Goal: Task Accomplishment & Management: Use online tool/utility

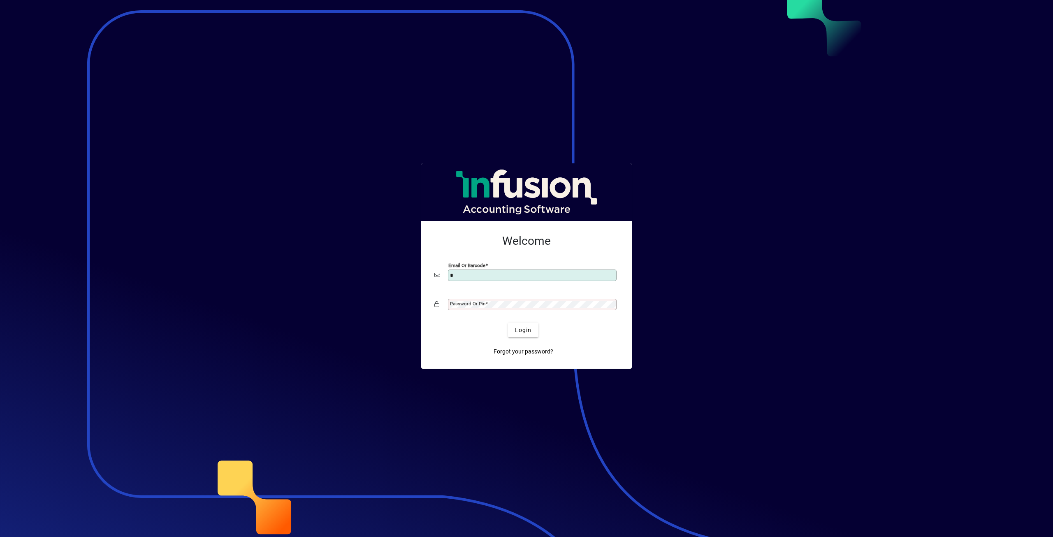
type input "**********"
click at [486, 305] on span at bounding box center [486, 304] width 2 height 6
click at [515, 330] on span "Login" at bounding box center [523, 330] width 17 height 9
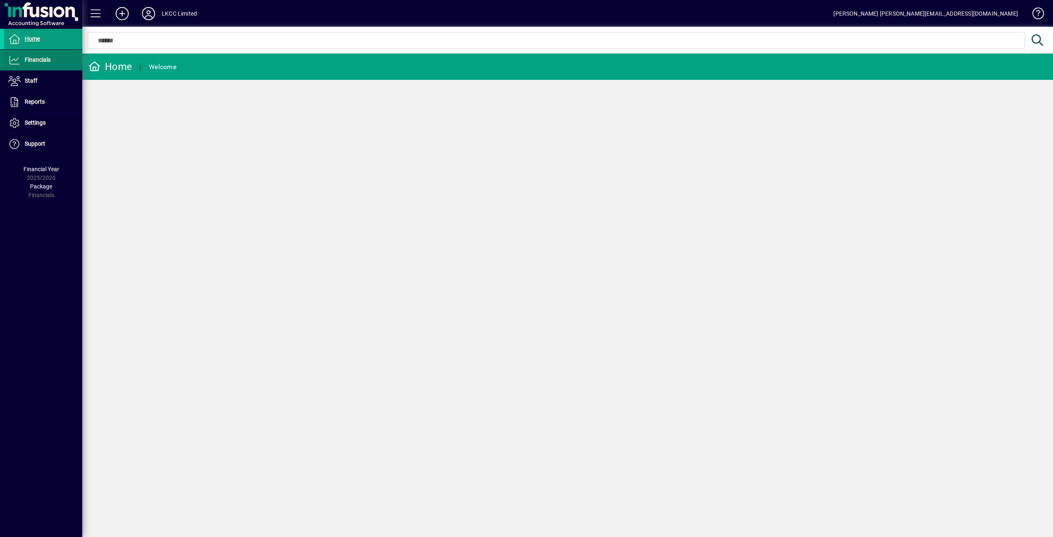
click at [21, 62] on span "Financials" at bounding box center [27, 60] width 46 height 10
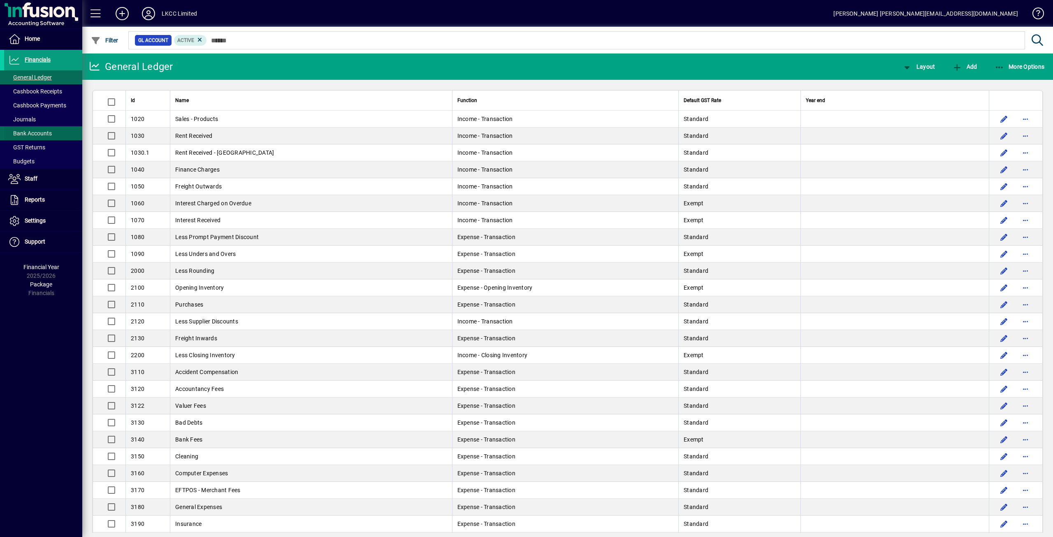
click at [33, 130] on span "Bank Accounts" at bounding box center [30, 133] width 44 height 7
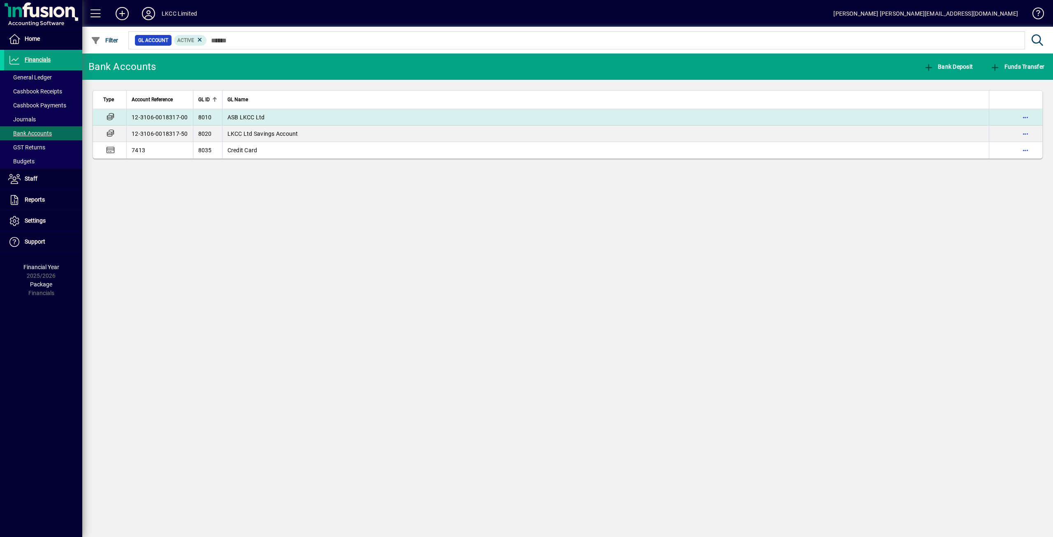
click at [209, 114] on span "8010" at bounding box center [205, 117] width 14 height 7
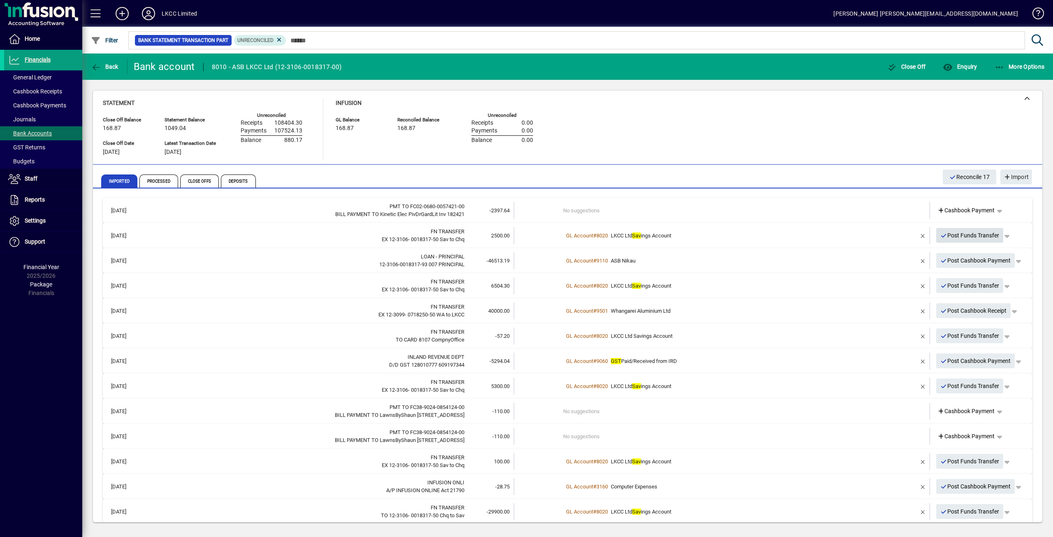
click at [962, 234] on span "Post Funds Transfer" at bounding box center [969, 236] width 59 height 14
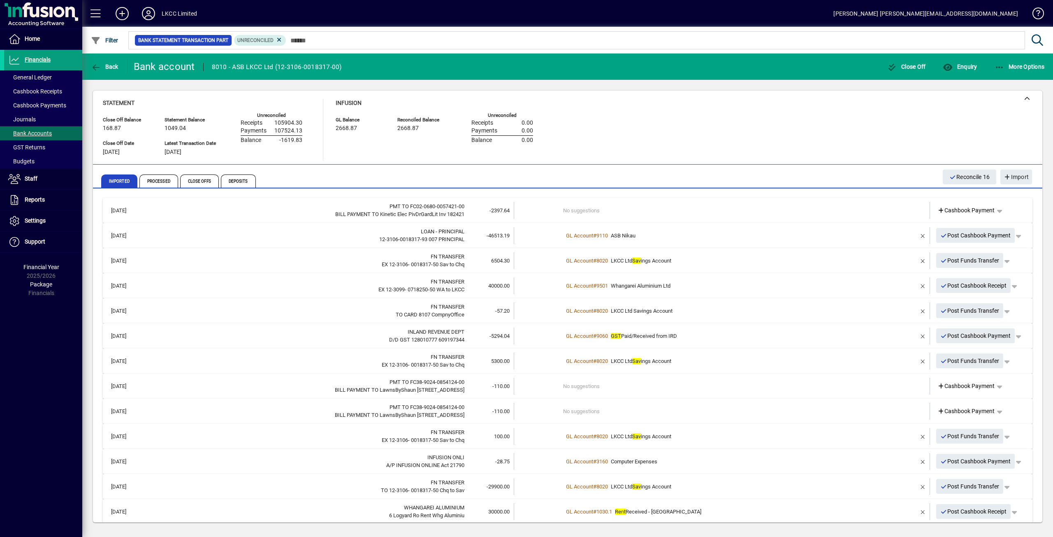
click at [692, 211] on td "No suggestions" at bounding box center [722, 210] width 319 height 17
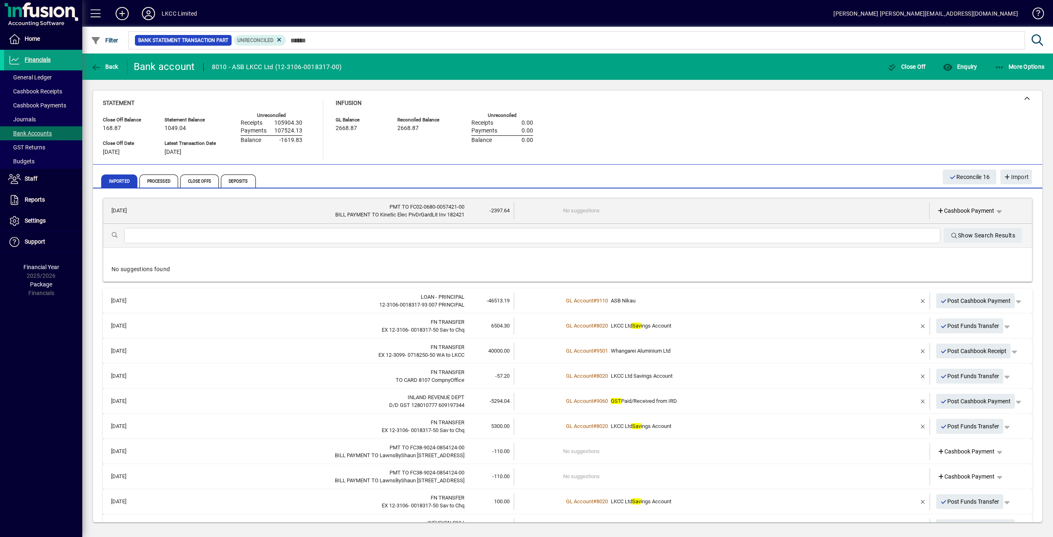
click at [170, 238] on input "text" at bounding box center [532, 236] width 803 height 10
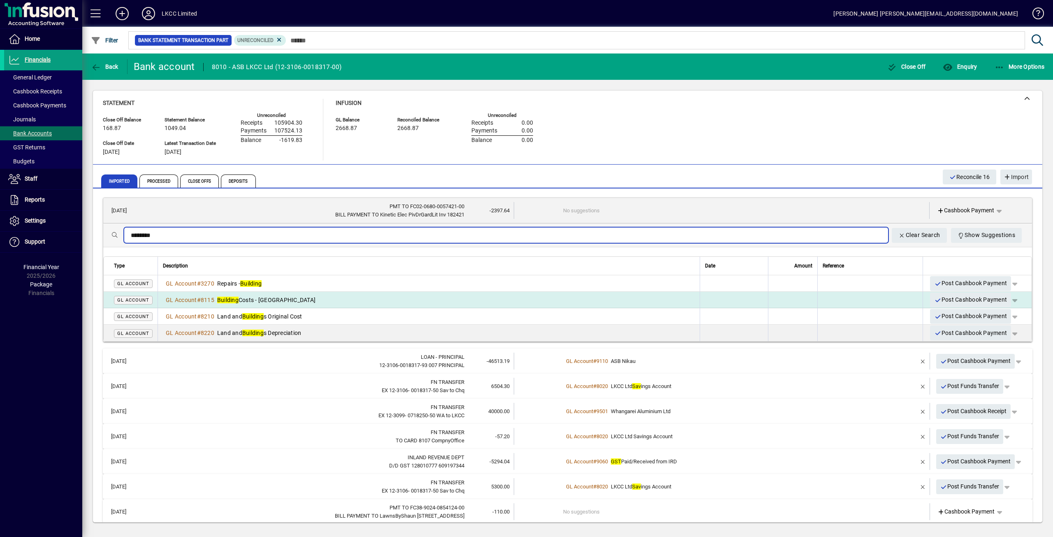
type input "********"
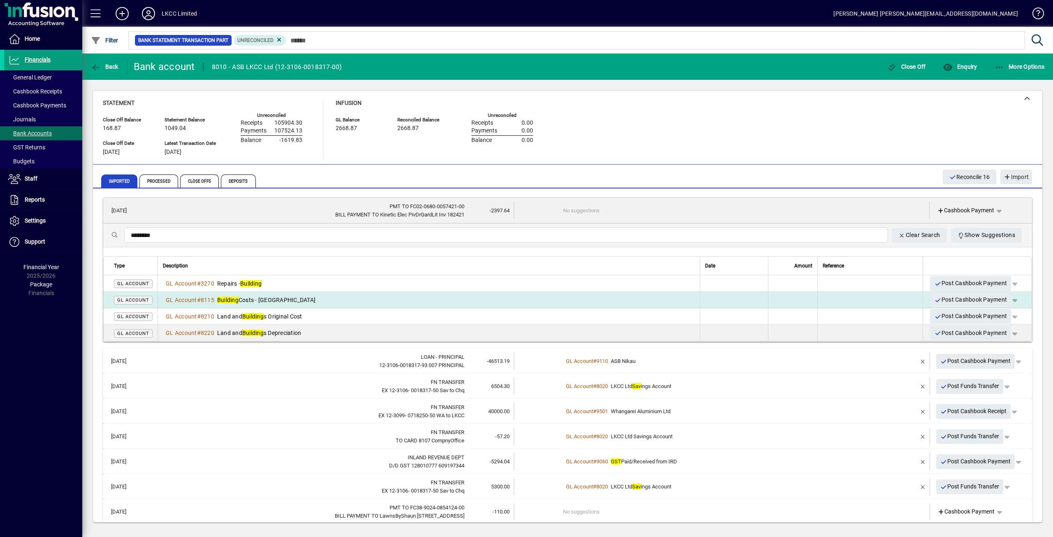
click at [306, 300] on div "GL Account # 8115 Building Costs - [GEOGRAPHIC_DATA]" at bounding box center [429, 300] width 532 height 8
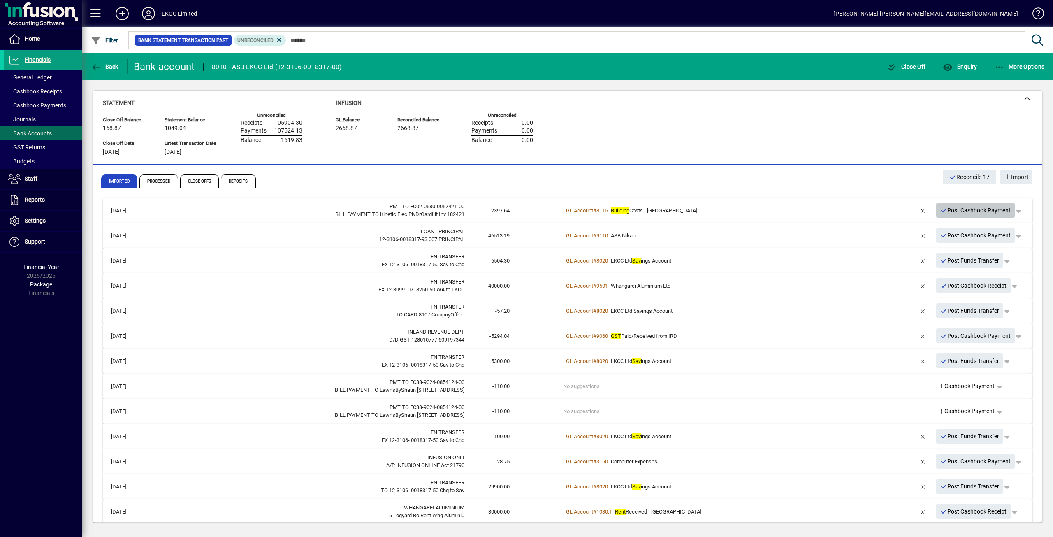
click at [980, 210] on span "Post Cashbook Payment" at bounding box center [975, 211] width 71 height 14
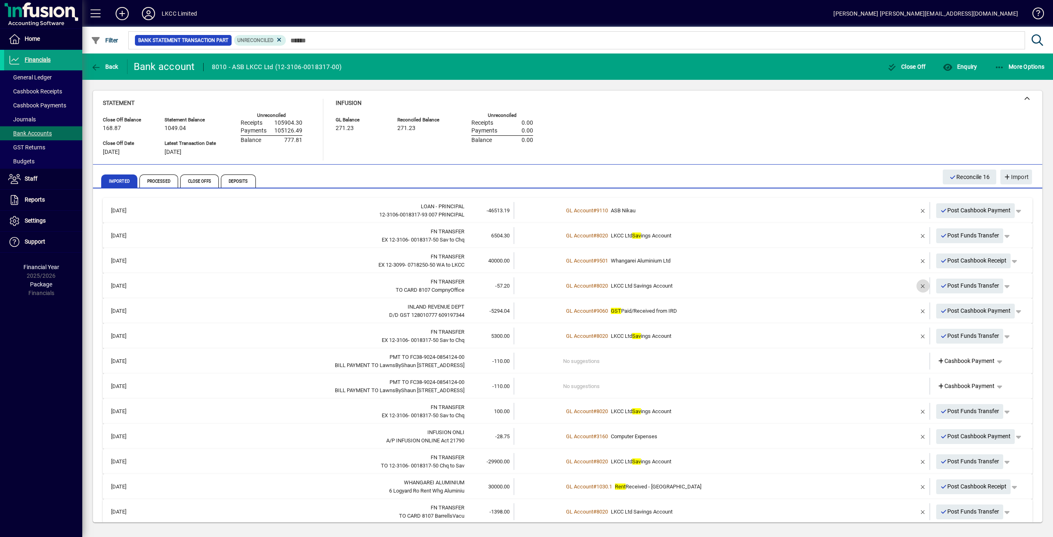
click at [916, 285] on span "button" at bounding box center [923, 286] width 20 height 20
click at [588, 286] on td "1 suggestion" at bounding box center [722, 285] width 319 height 17
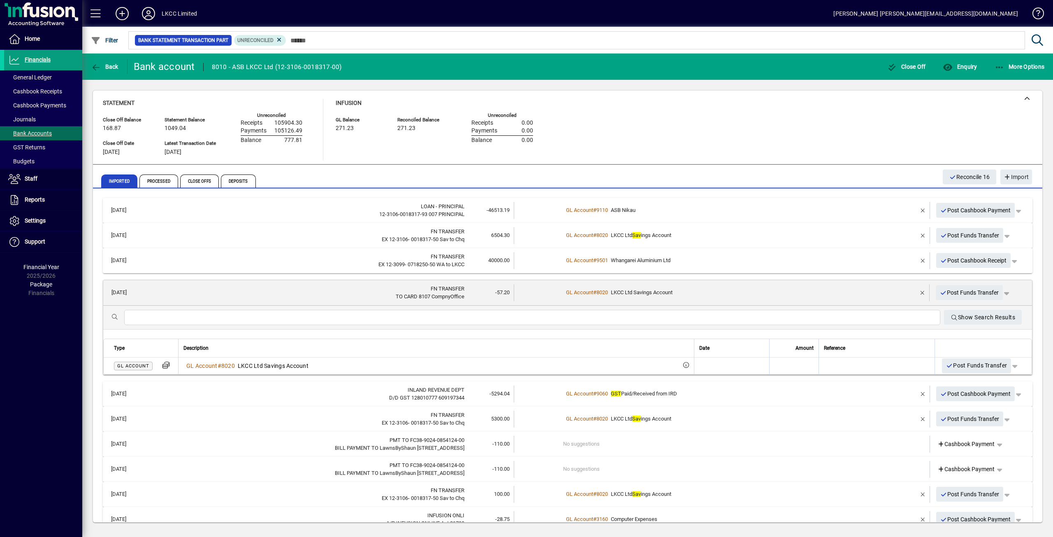
click at [151, 316] on input "text" at bounding box center [532, 318] width 803 height 10
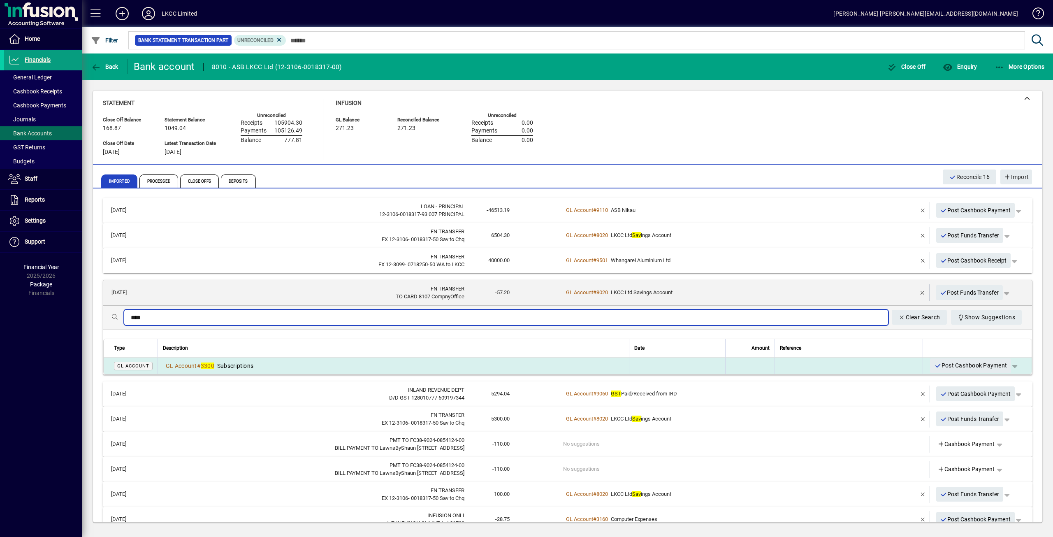
type input "****"
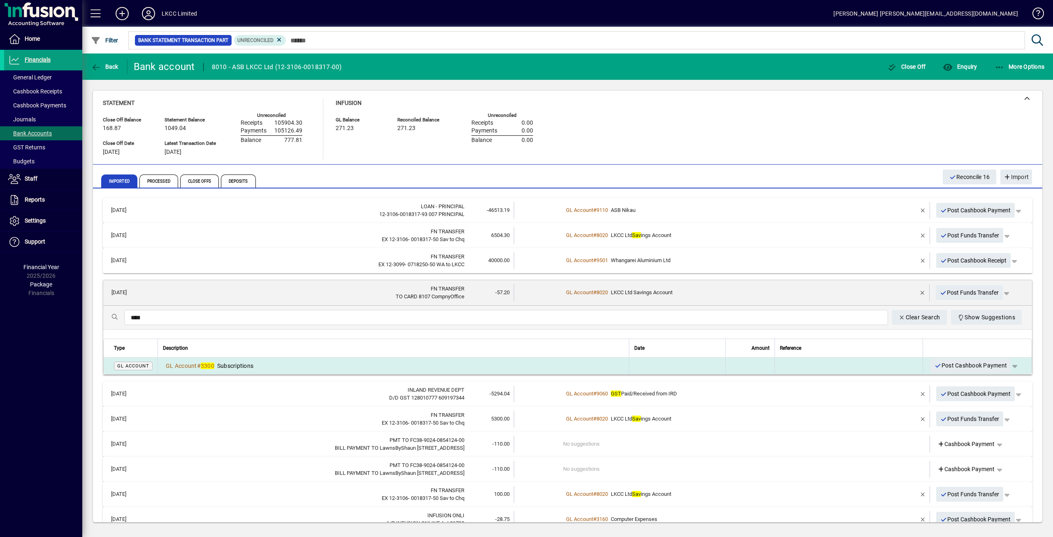
click at [304, 365] on div "GL Account # 3300 Subscriptions" at bounding box center [393, 366] width 461 height 8
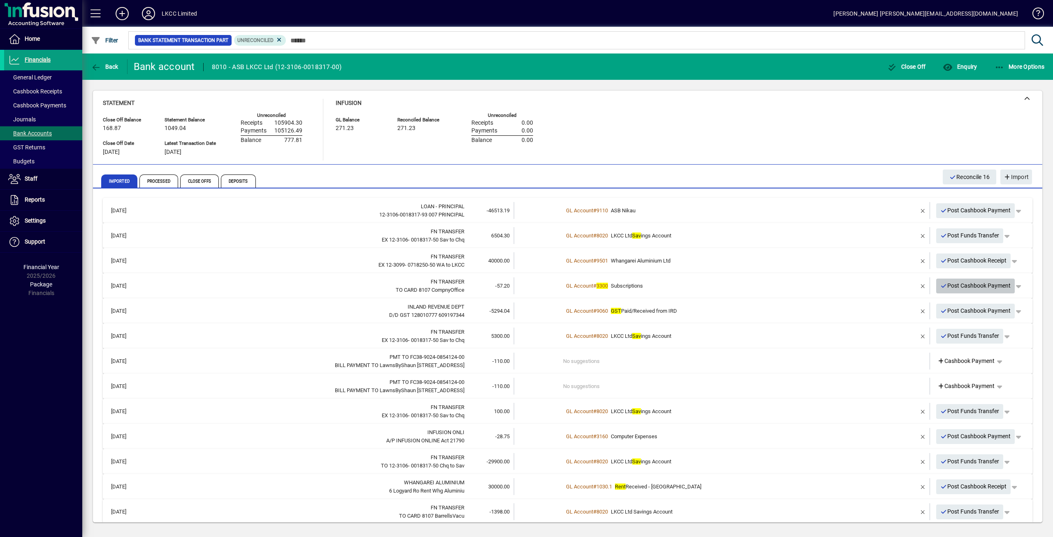
click at [966, 283] on span "Post Cashbook Payment" at bounding box center [975, 286] width 71 height 14
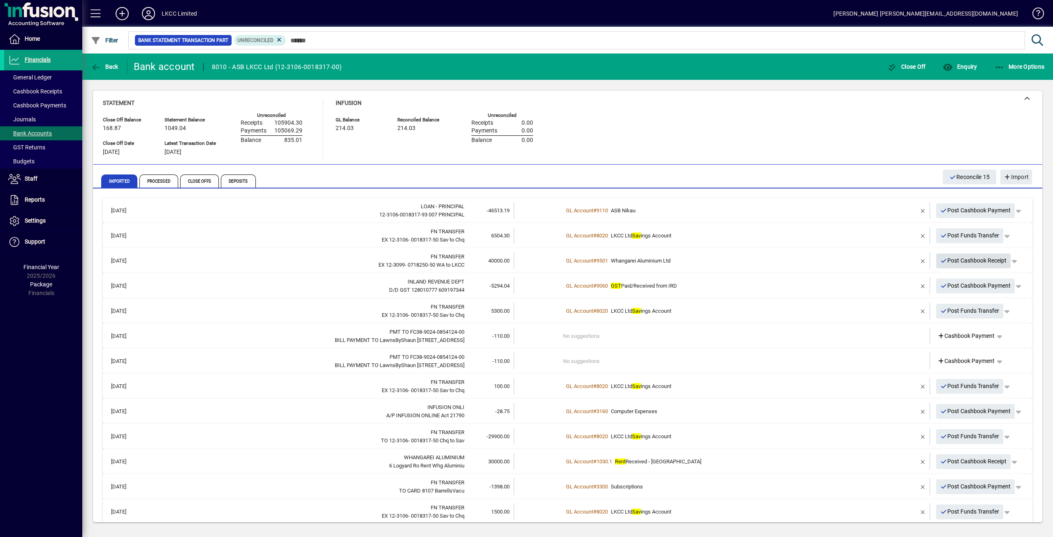
click at [973, 258] on span "Post Cashbook Receipt" at bounding box center [973, 261] width 67 height 14
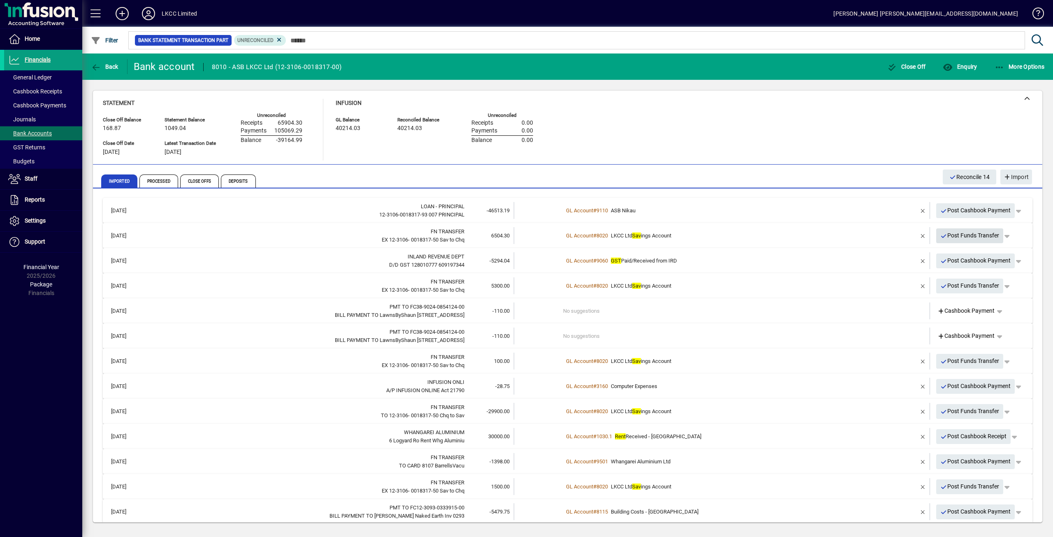
click at [954, 232] on span "Post Funds Transfer" at bounding box center [969, 236] width 59 height 14
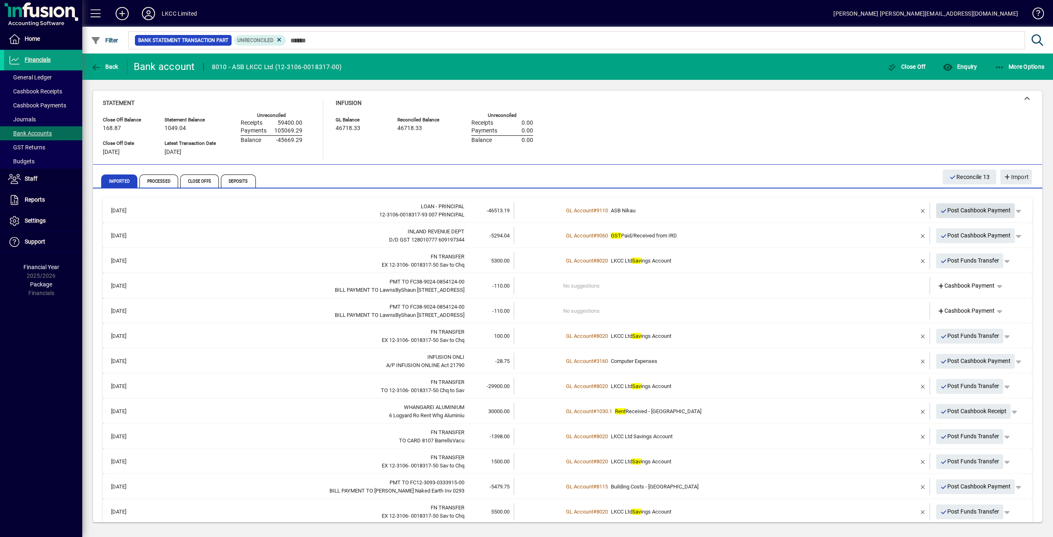
click at [959, 209] on span "Post Cashbook Payment" at bounding box center [975, 211] width 71 height 14
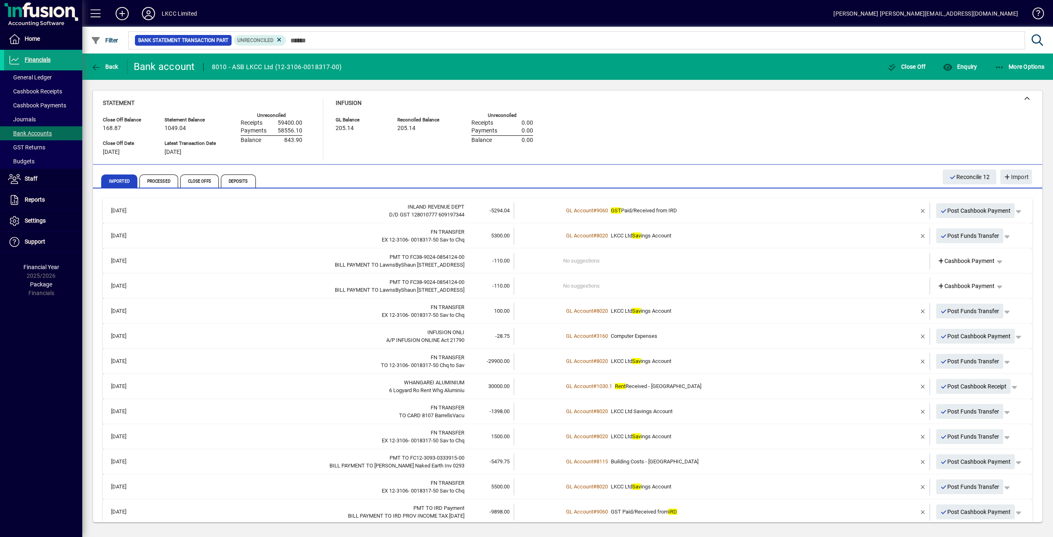
click at [573, 260] on td "No suggestions" at bounding box center [722, 261] width 319 height 17
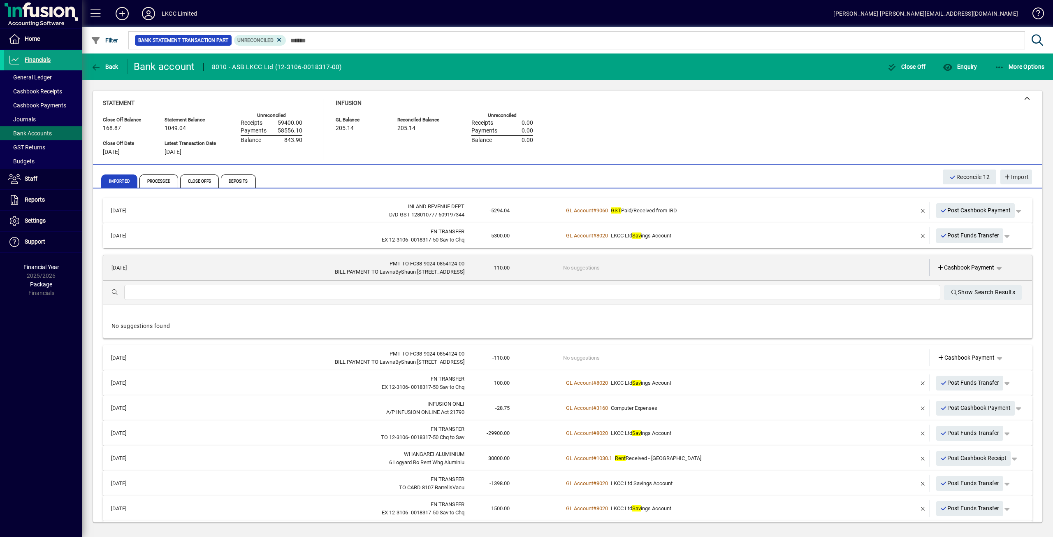
click at [148, 292] on input "text" at bounding box center [532, 293] width 803 height 10
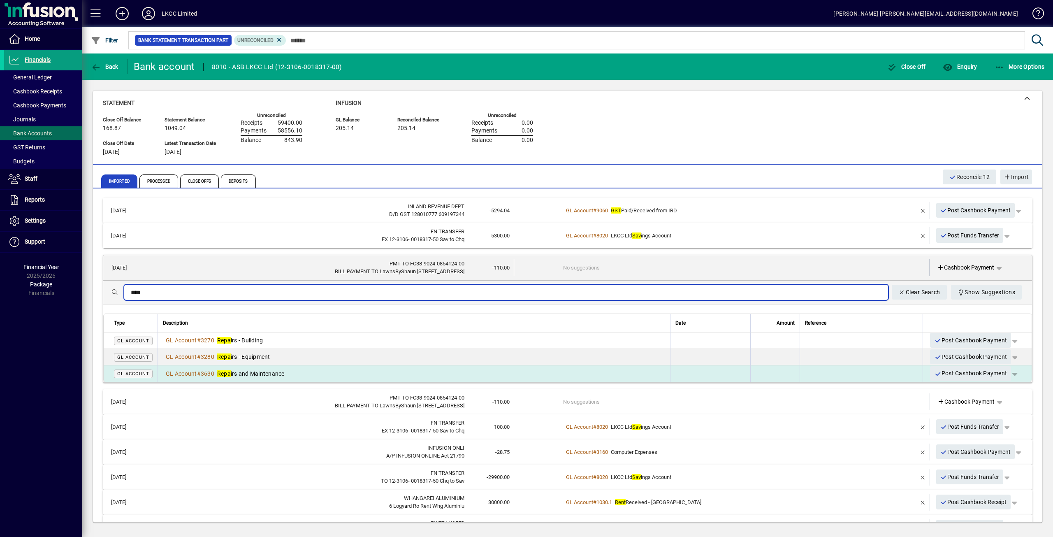
type input "****"
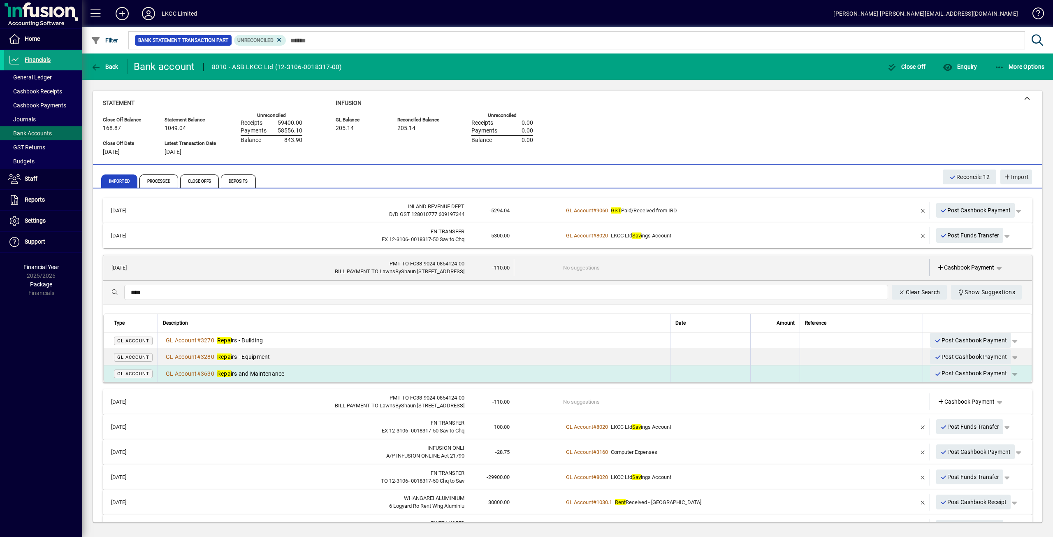
click at [305, 370] on div "GL Account # 3630 Repa irs and Maintenance" at bounding box center [414, 373] width 502 height 8
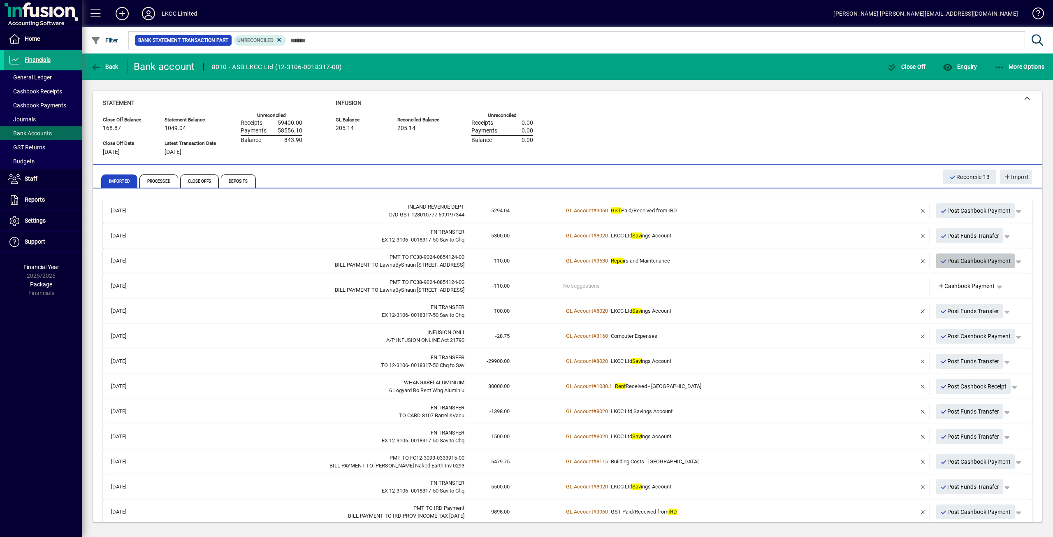
click at [984, 260] on span "Post Cashbook Payment" at bounding box center [975, 261] width 71 height 14
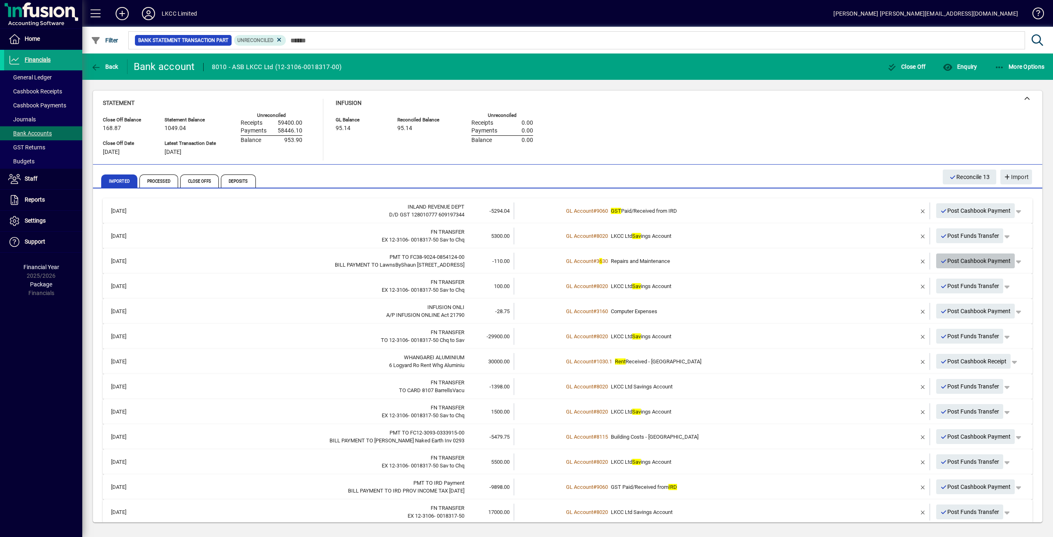
click at [949, 262] on span "Post Cashbook Payment" at bounding box center [975, 261] width 71 height 14
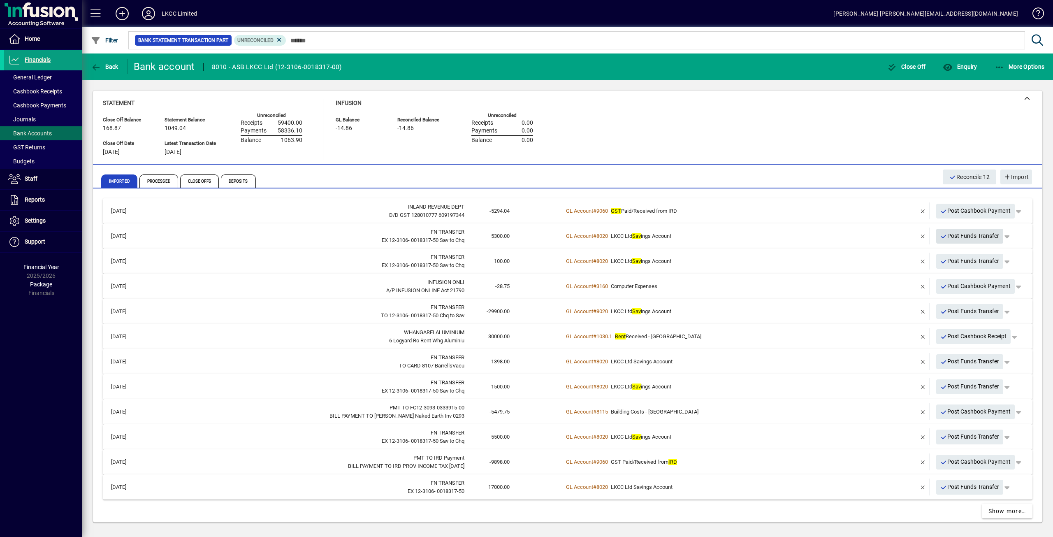
click at [963, 233] on span "Post Funds Transfer" at bounding box center [969, 236] width 59 height 14
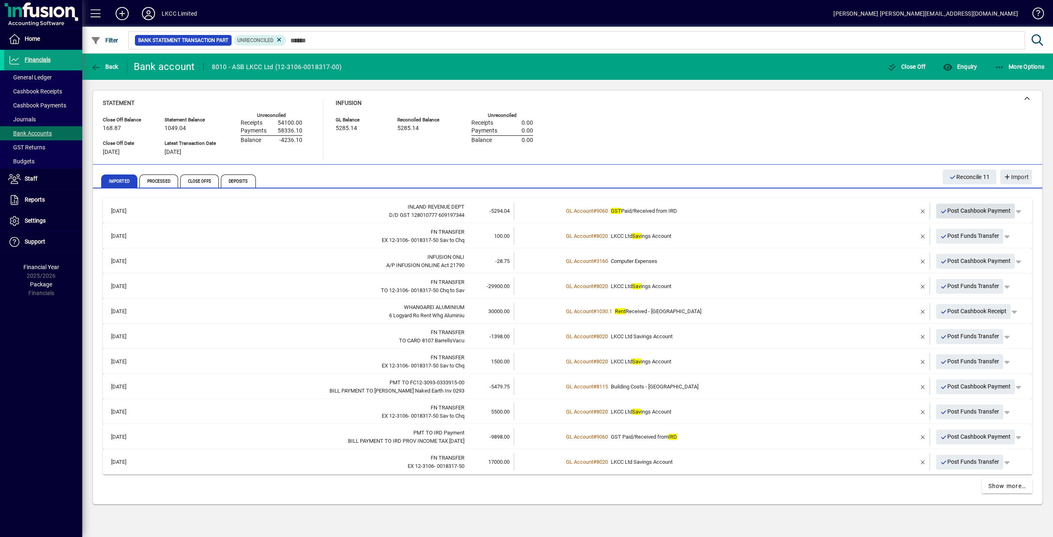
click at [959, 208] on span "Post Cashbook Payment" at bounding box center [975, 211] width 71 height 14
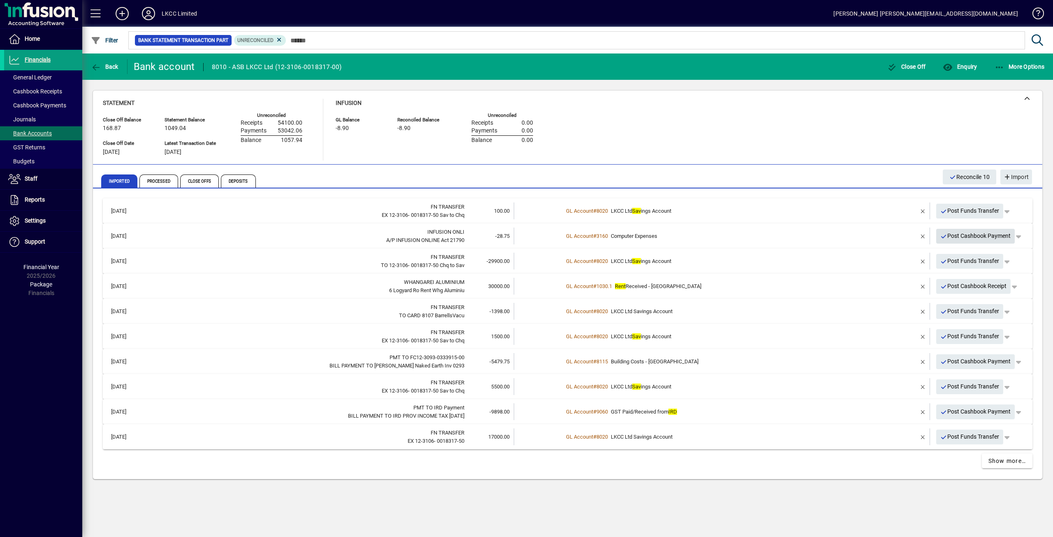
click at [969, 233] on span "Post Cashbook Payment" at bounding box center [975, 236] width 71 height 14
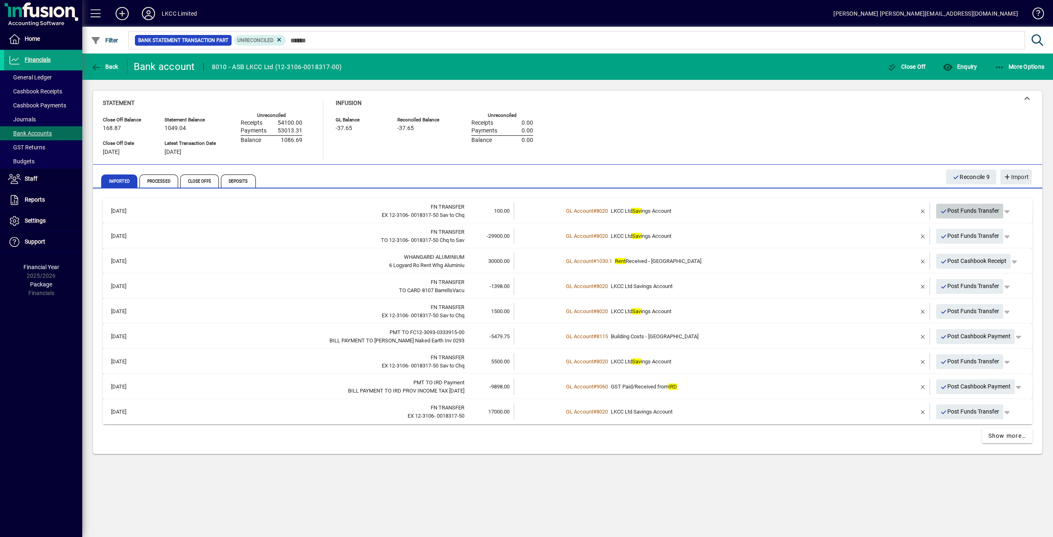
click at [976, 208] on span "Post Funds Transfer" at bounding box center [969, 211] width 59 height 14
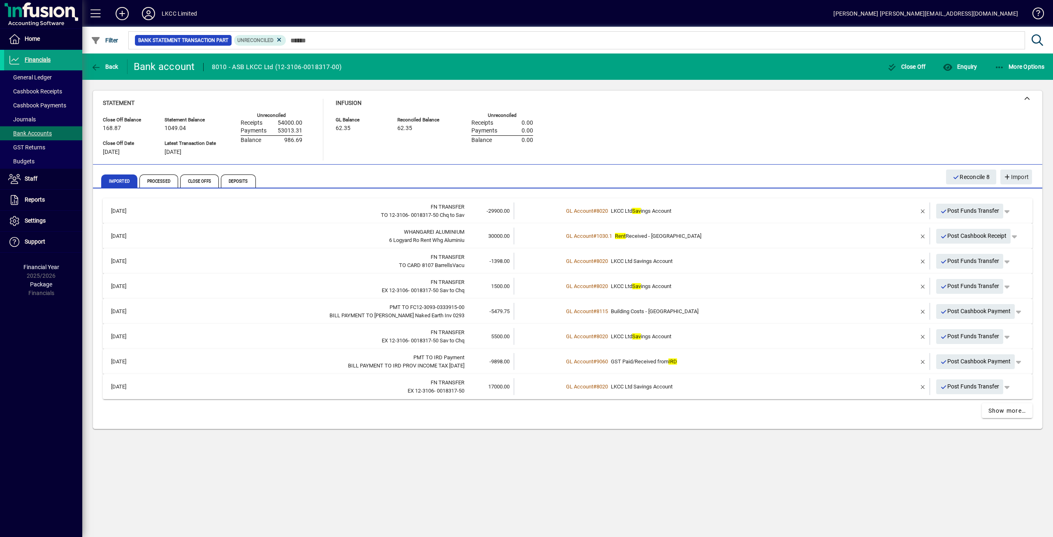
drag, startPoint x: 963, startPoint y: 233, endPoint x: 964, endPoint y: 239, distance: 5.4
click at [964, 237] on span "Post Cashbook Receipt" at bounding box center [973, 236] width 67 height 14
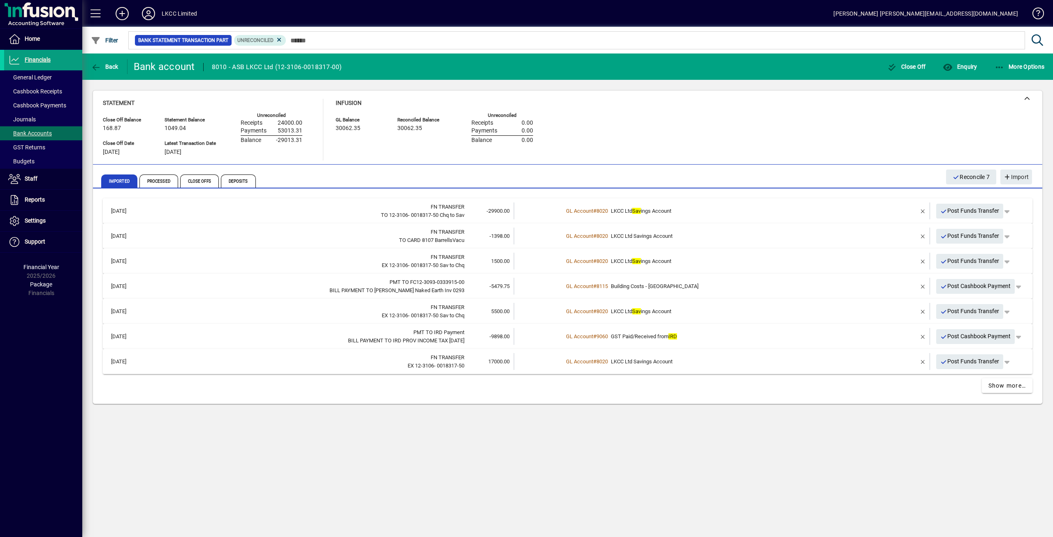
click at [954, 210] on span "Post Funds Transfer" at bounding box center [969, 211] width 59 height 14
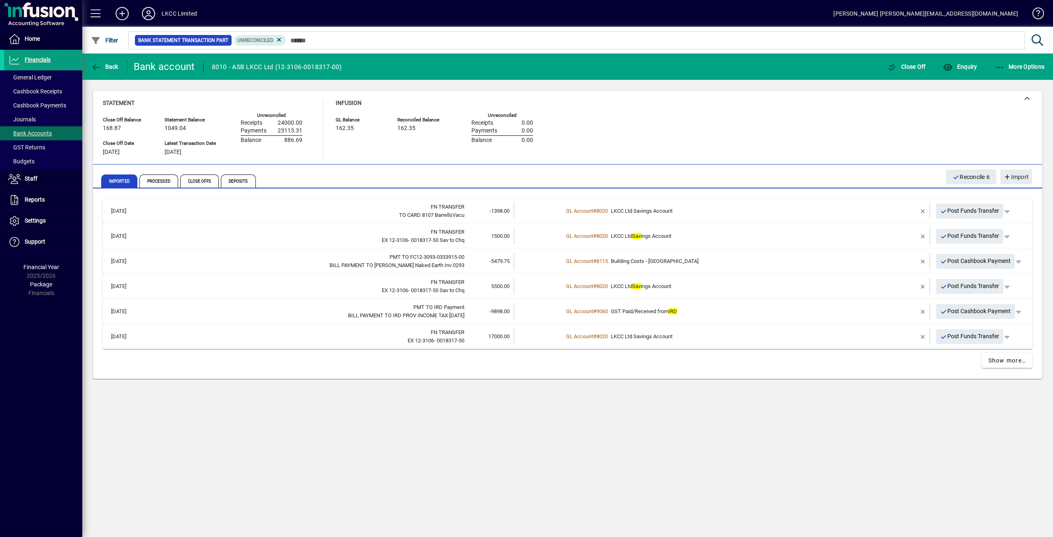
click at [968, 236] on span "Post Funds Transfer" at bounding box center [969, 236] width 59 height 14
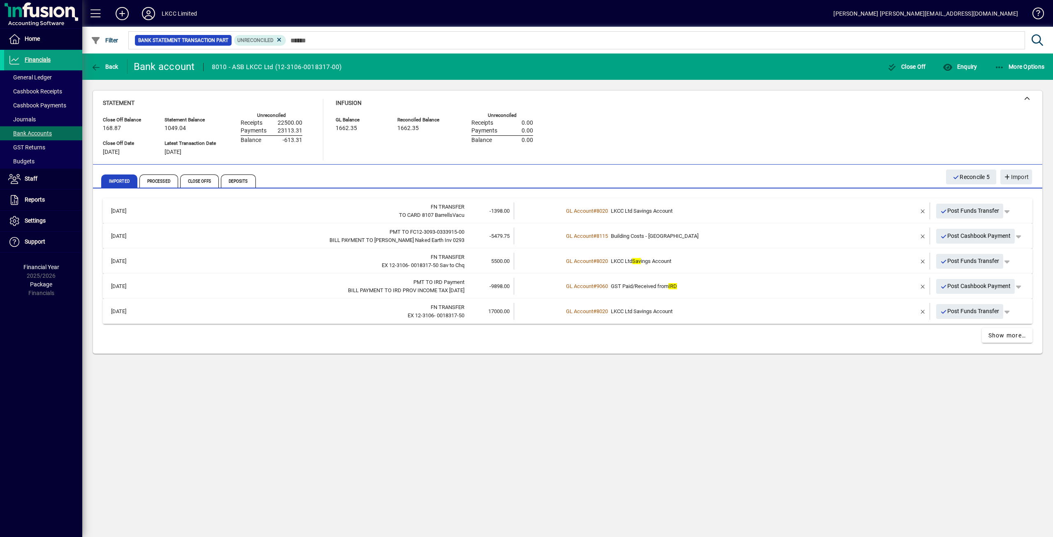
click at [614, 212] on span "LKCC Ltd Savings Account" at bounding box center [642, 211] width 62 height 6
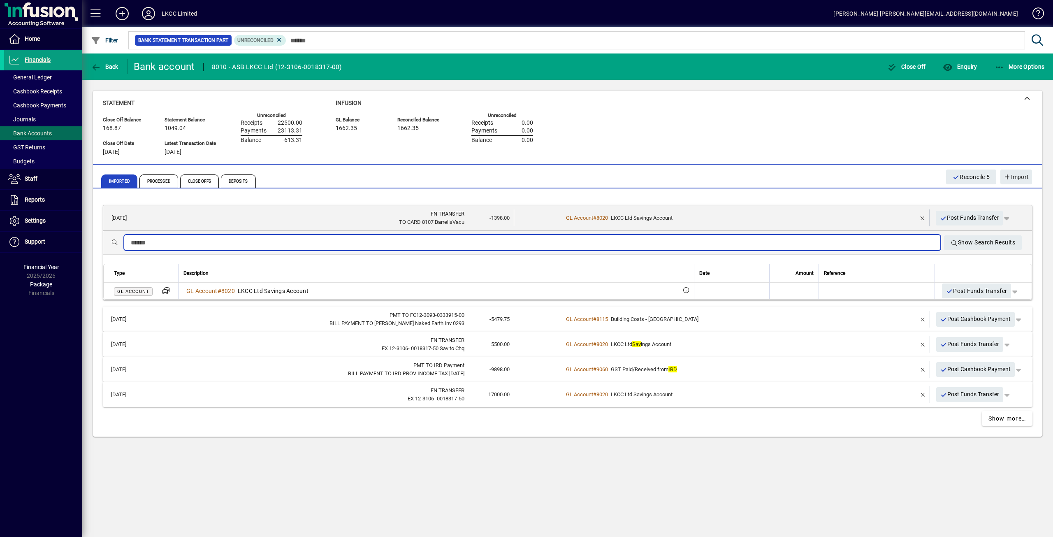
click at [138, 241] on input "text" at bounding box center [532, 243] width 803 height 10
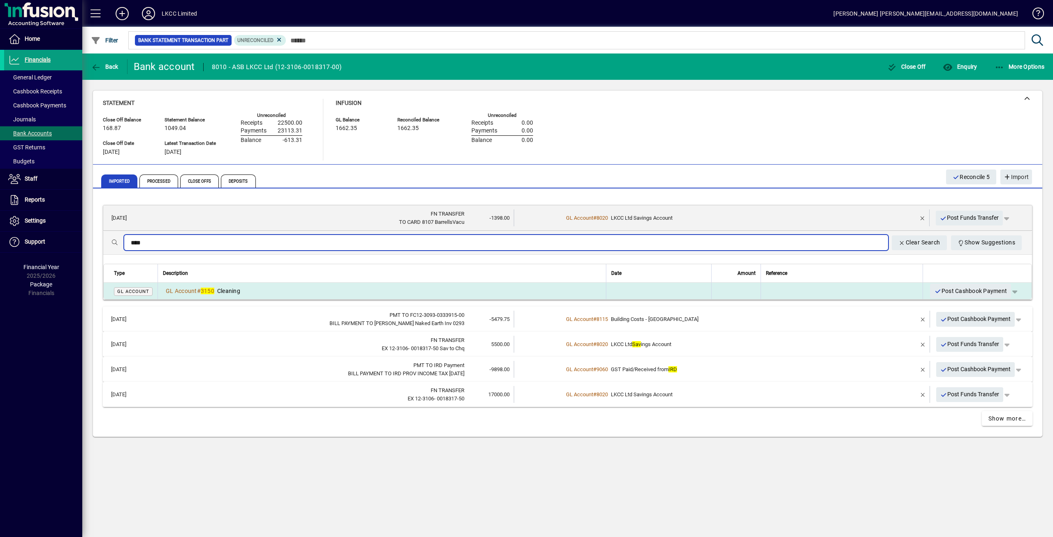
type input "****"
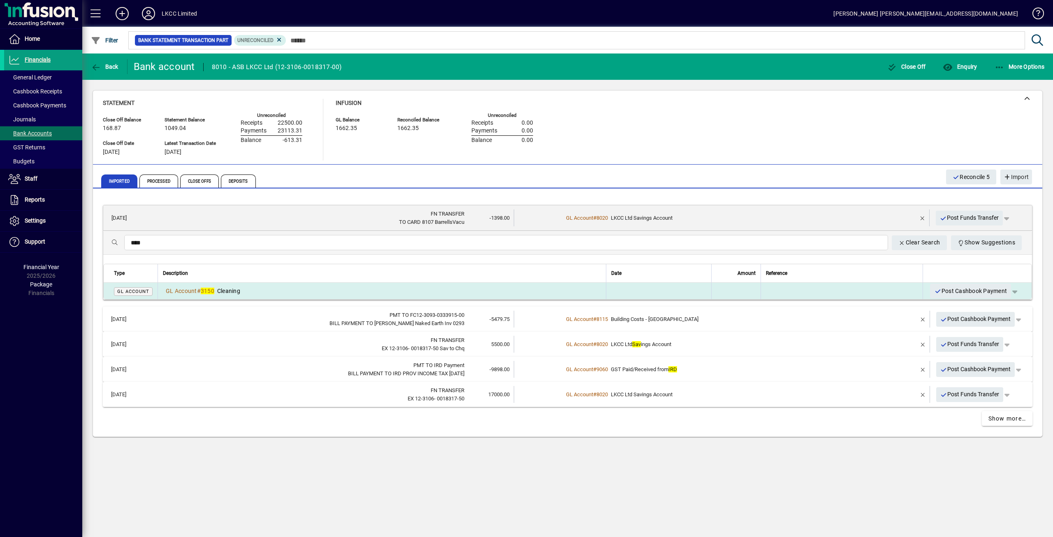
click at [268, 293] on div "GL Account # 3150 Cleaning" at bounding box center [382, 291] width 438 height 8
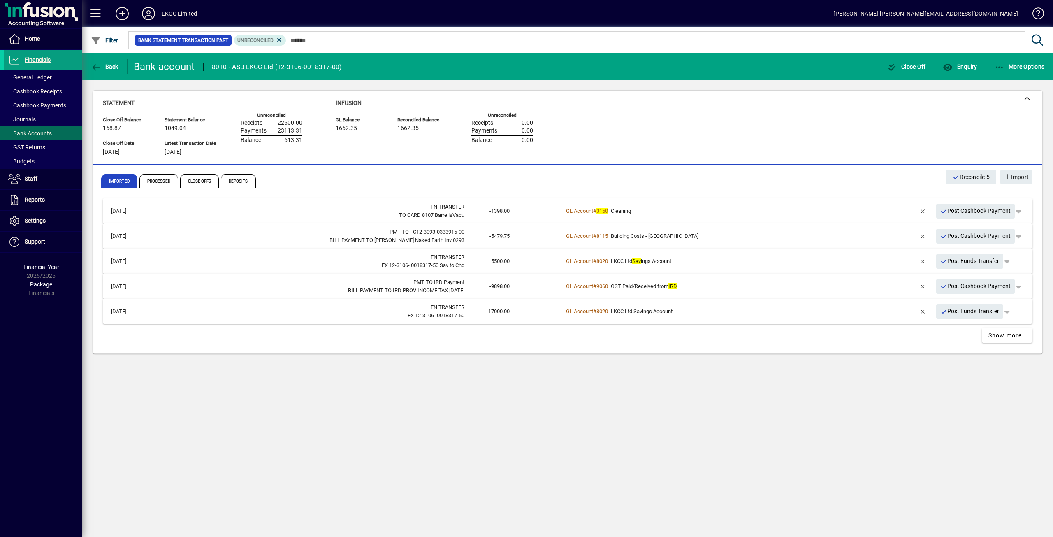
click at [963, 211] on span "Post Cashbook Payment" at bounding box center [975, 211] width 71 height 14
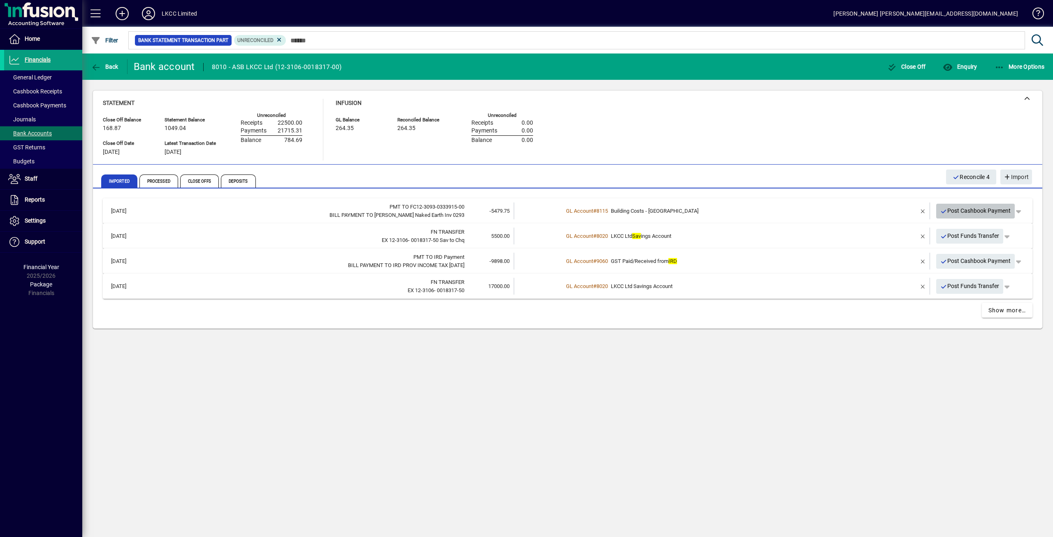
click at [976, 211] on span "Post Cashbook Payment" at bounding box center [975, 211] width 71 height 14
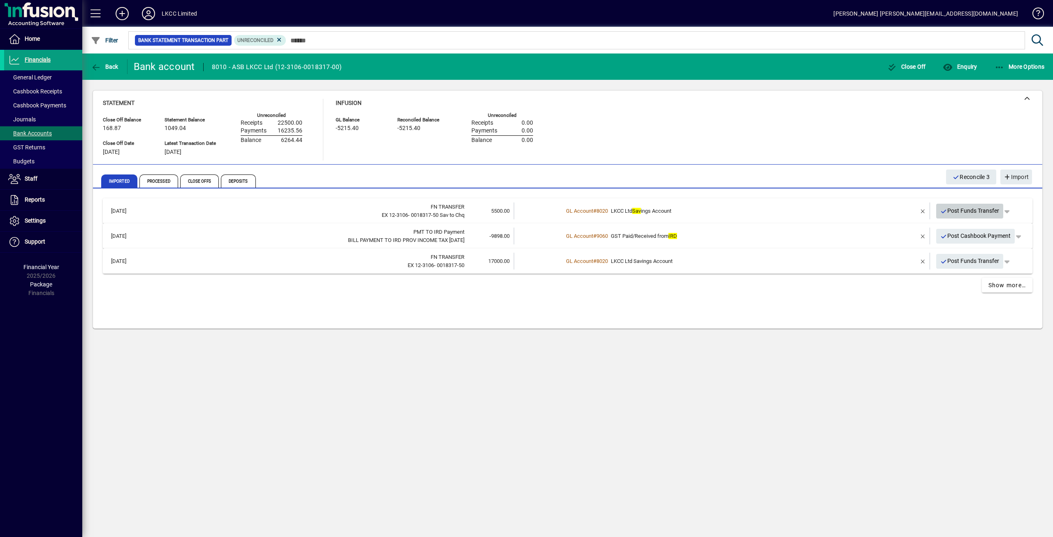
click at [954, 212] on span "Post Funds Transfer" at bounding box center [969, 211] width 59 height 14
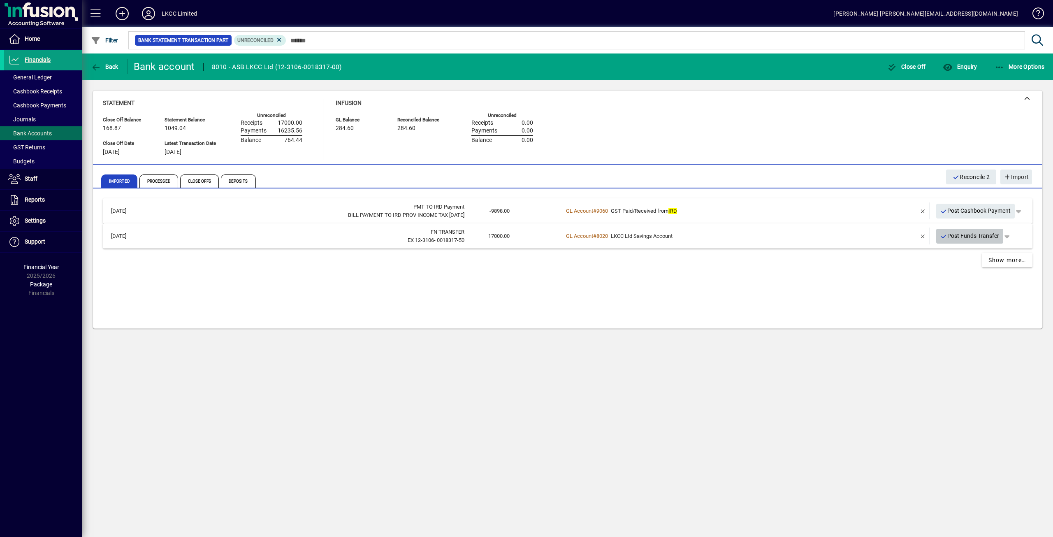
click at [958, 236] on span "Post Funds Transfer" at bounding box center [969, 236] width 59 height 14
click at [997, 238] on span "Show more…" at bounding box center [1008, 235] width 38 height 9
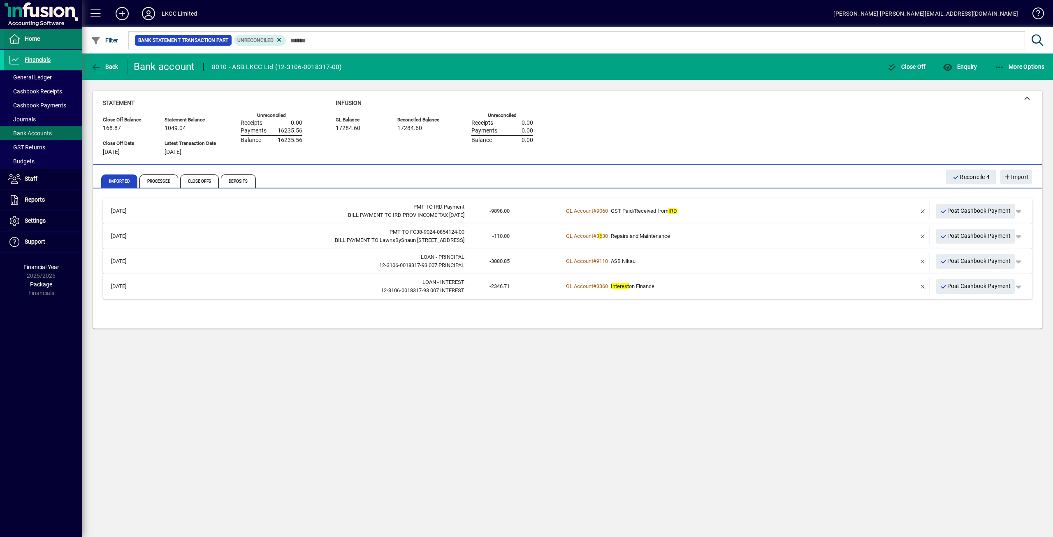
click at [30, 40] on span "Home" at bounding box center [32, 38] width 15 height 7
